Goal: Check status: Check status

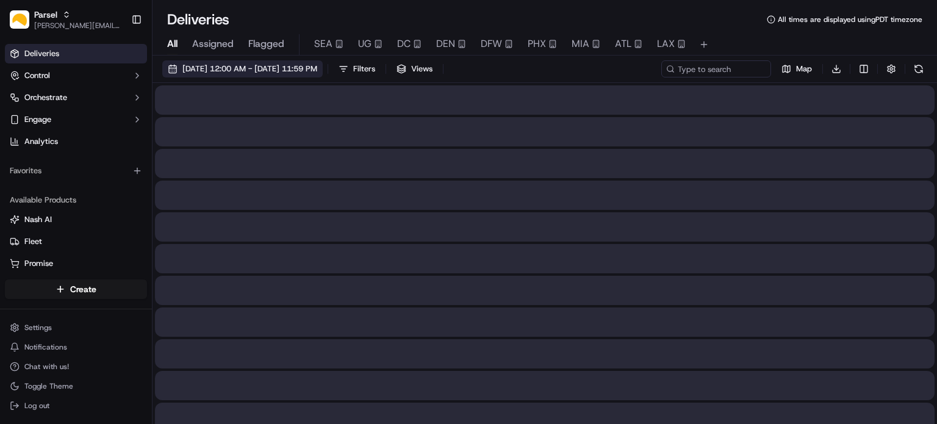
click at [304, 71] on div at bounding box center [468, 212] width 937 height 424
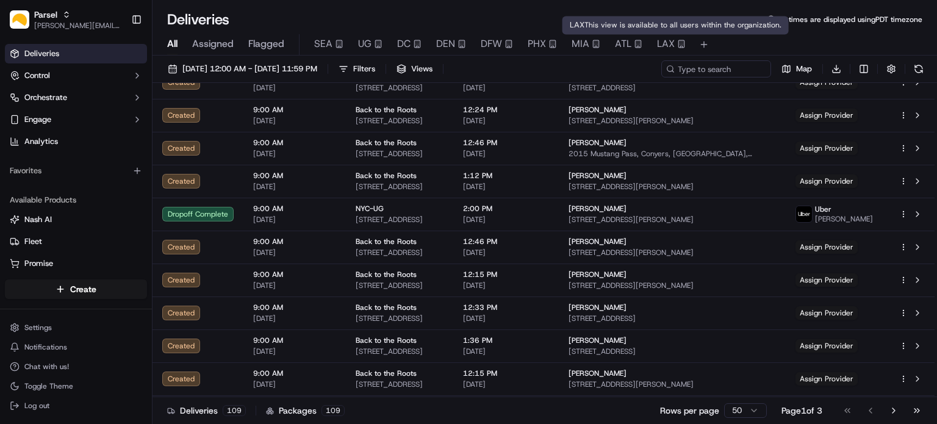
click at [668, 41] on span "LAX" at bounding box center [666, 44] width 18 height 15
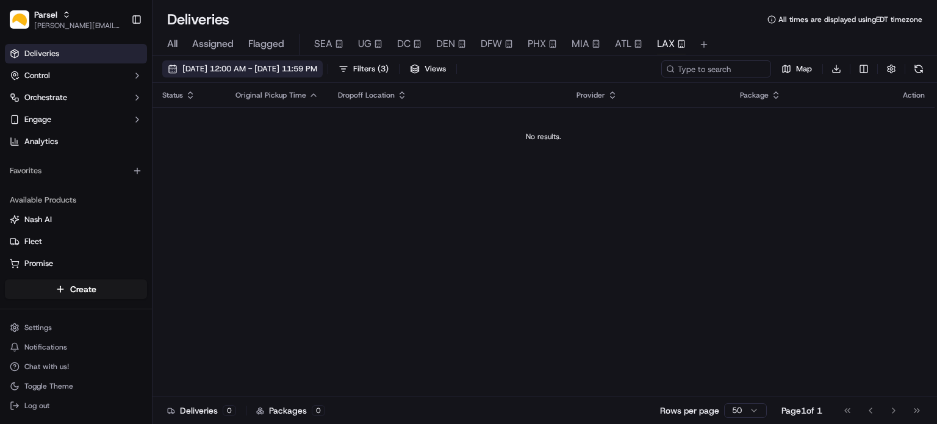
click at [232, 73] on span "[DATE] 12:00 AM - [DATE] 11:59 PM" at bounding box center [249, 68] width 135 height 11
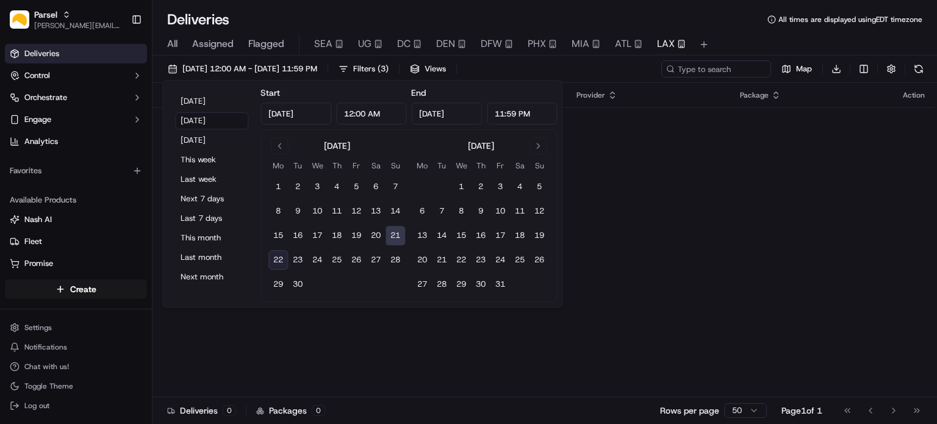
click at [280, 259] on button "22" at bounding box center [278, 260] width 20 height 20
type input "[DATE]"
click at [280, 259] on button "22" at bounding box center [278, 260] width 20 height 20
click at [363, 304] on div "[DATE] [DATE] [DATE] This week Last week Next 7 days Last 7 days This month Las…" at bounding box center [362, 193] width 400 height 227
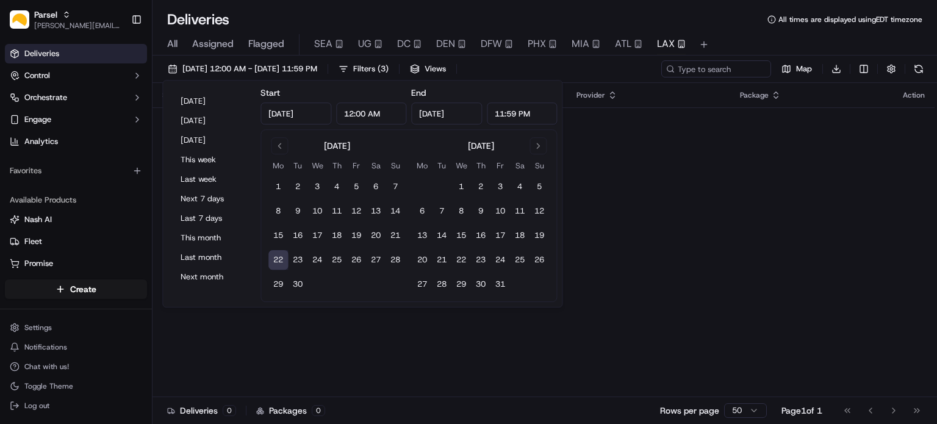
click at [653, 201] on div "Status Original Pickup Time Dropoff Location Provider Package Action No results." at bounding box center [543, 240] width 782 height 314
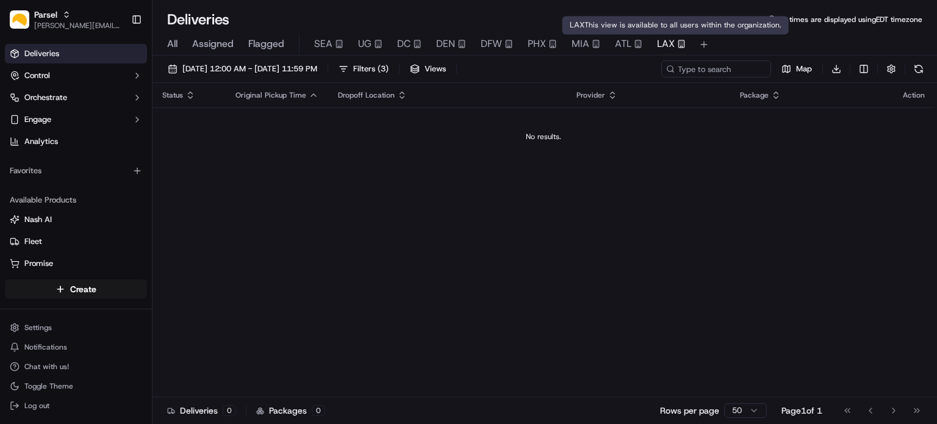
click at [662, 44] on span "LAX" at bounding box center [666, 44] width 18 height 15
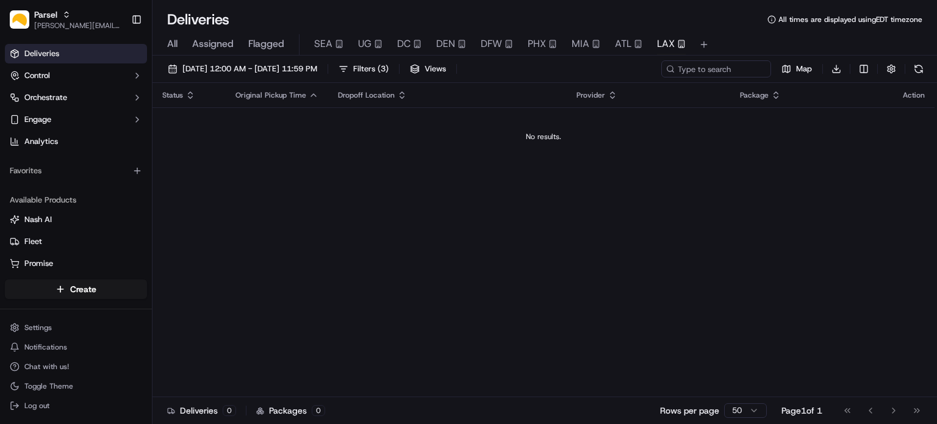
click at [167, 45] on span "All" at bounding box center [172, 44] width 10 height 15
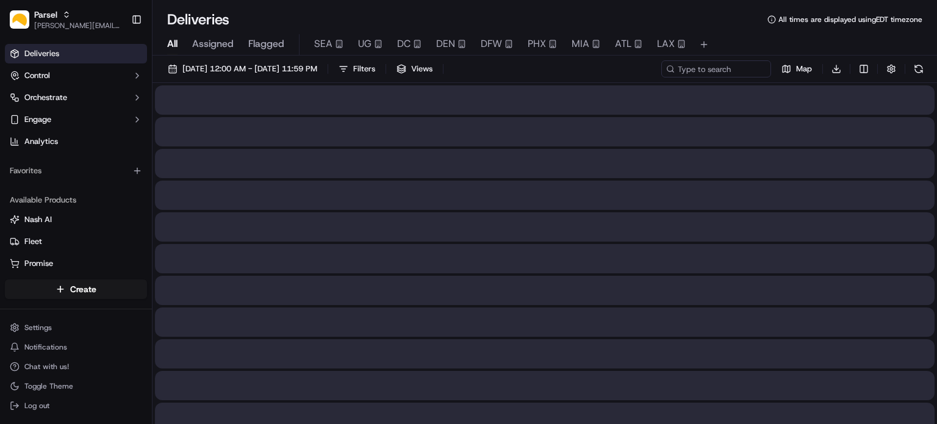
click at [201, 45] on span "Assigned" at bounding box center [212, 44] width 41 height 15
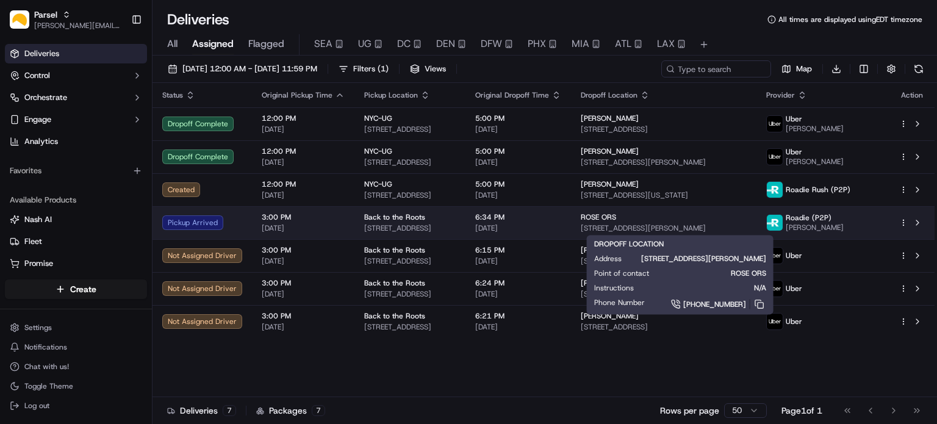
click at [632, 225] on span "[STREET_ADDRESS][PERSON_NAME]" at bounding box center [663, 228] width 166 height 10
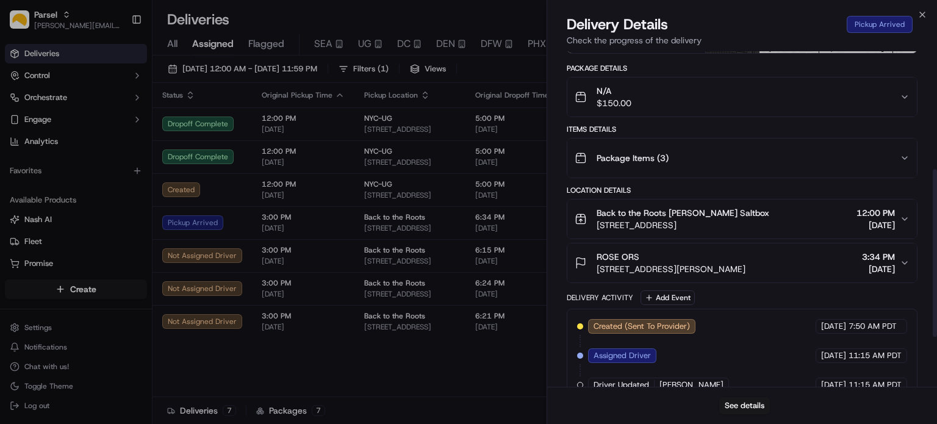
scroll to position [236, 0]
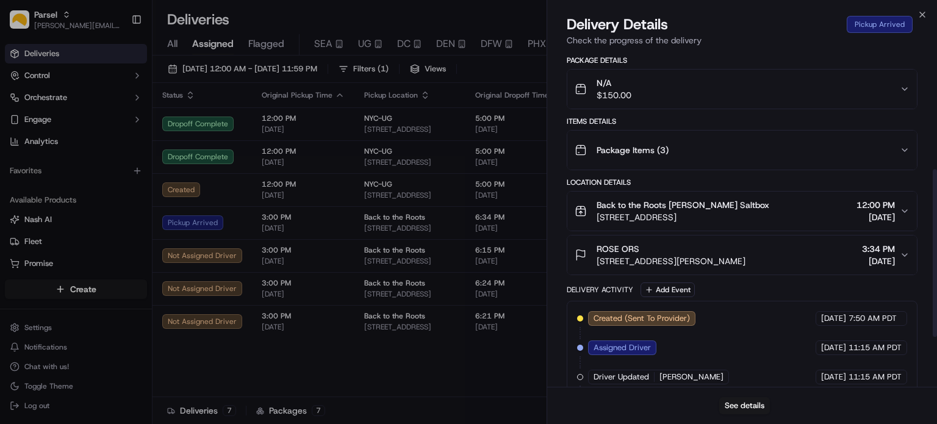
click at [649, 144] on span "Package Items ( 3 )" at bounding box center [632, 150] width 72 height 12
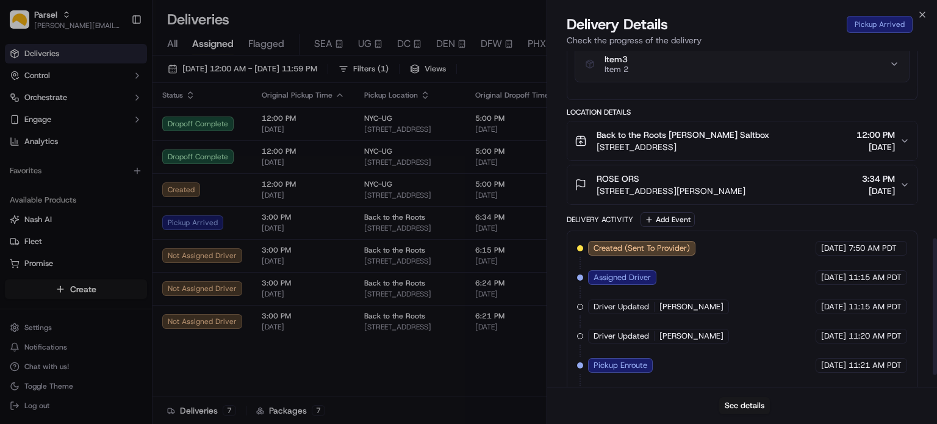
scroll to position [488, 0]
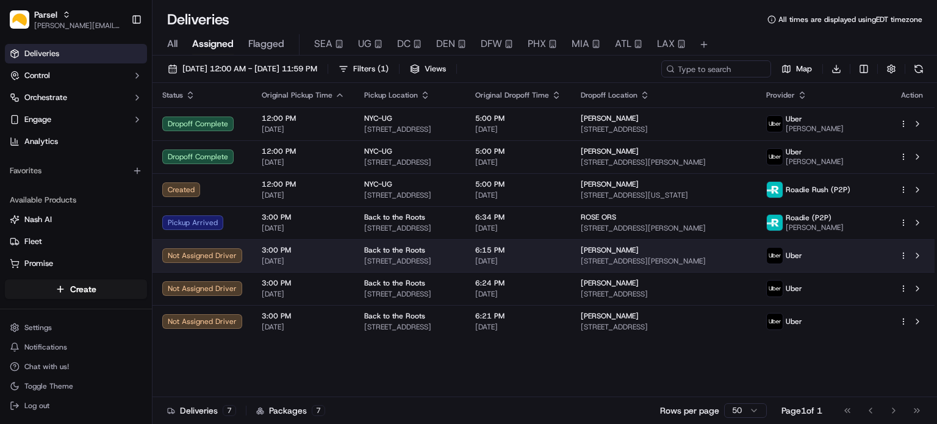
click at [721, 251] on div "[PERSON_NAME]" at bounding box center [663, 250] width 166 height 10
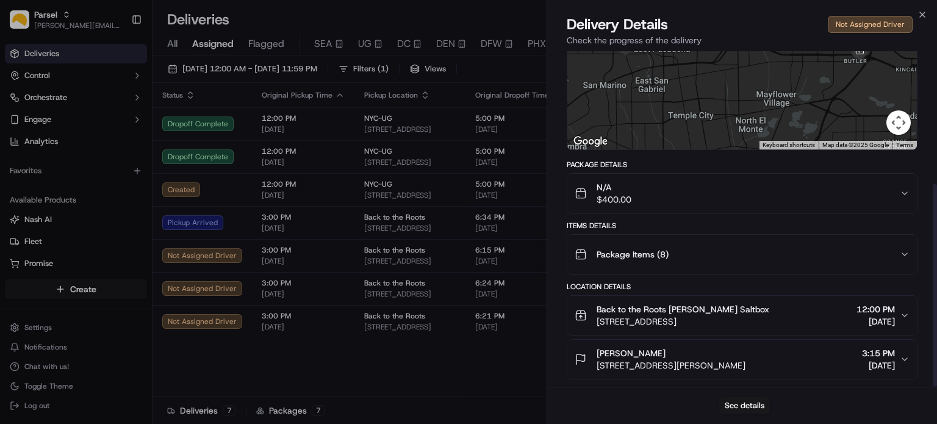
scroll to position [220, 0]
